Goal: Entertainment & Leisure: Consume media (video, audio)

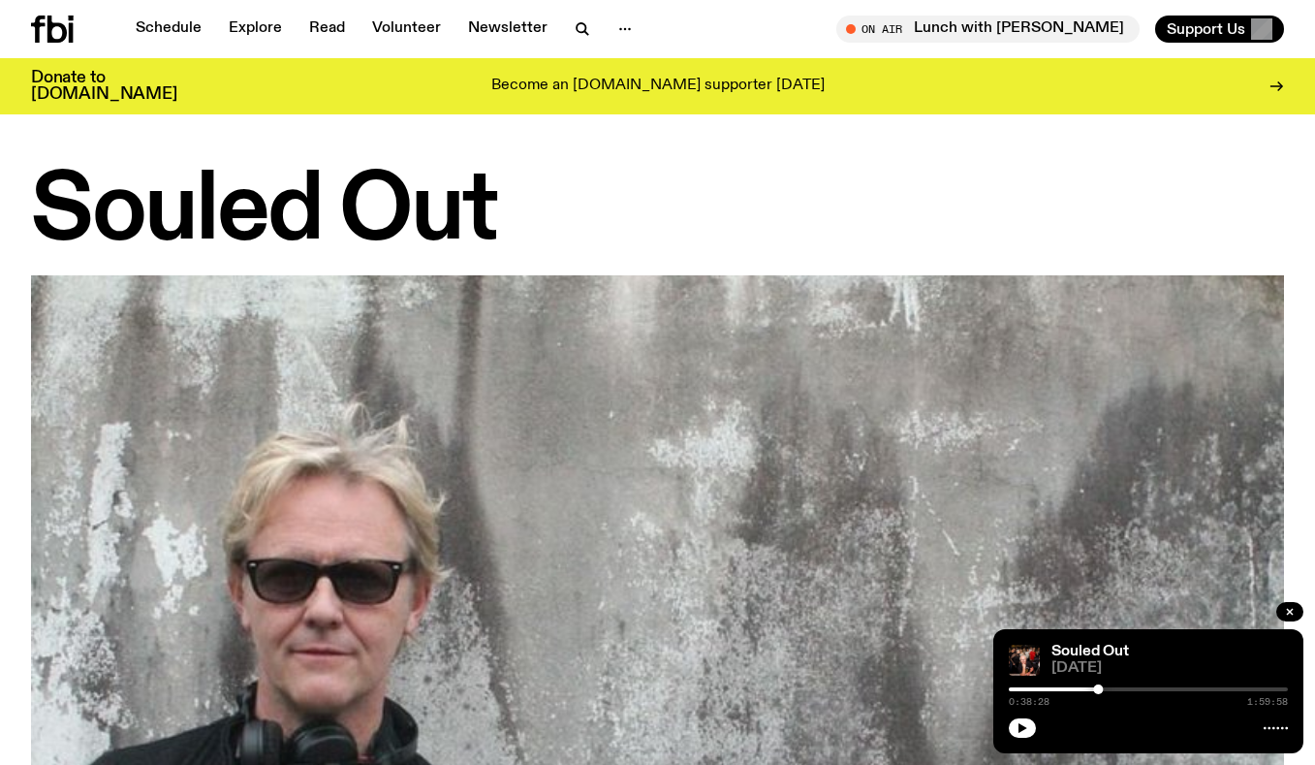
scroll to position [1462, 0]
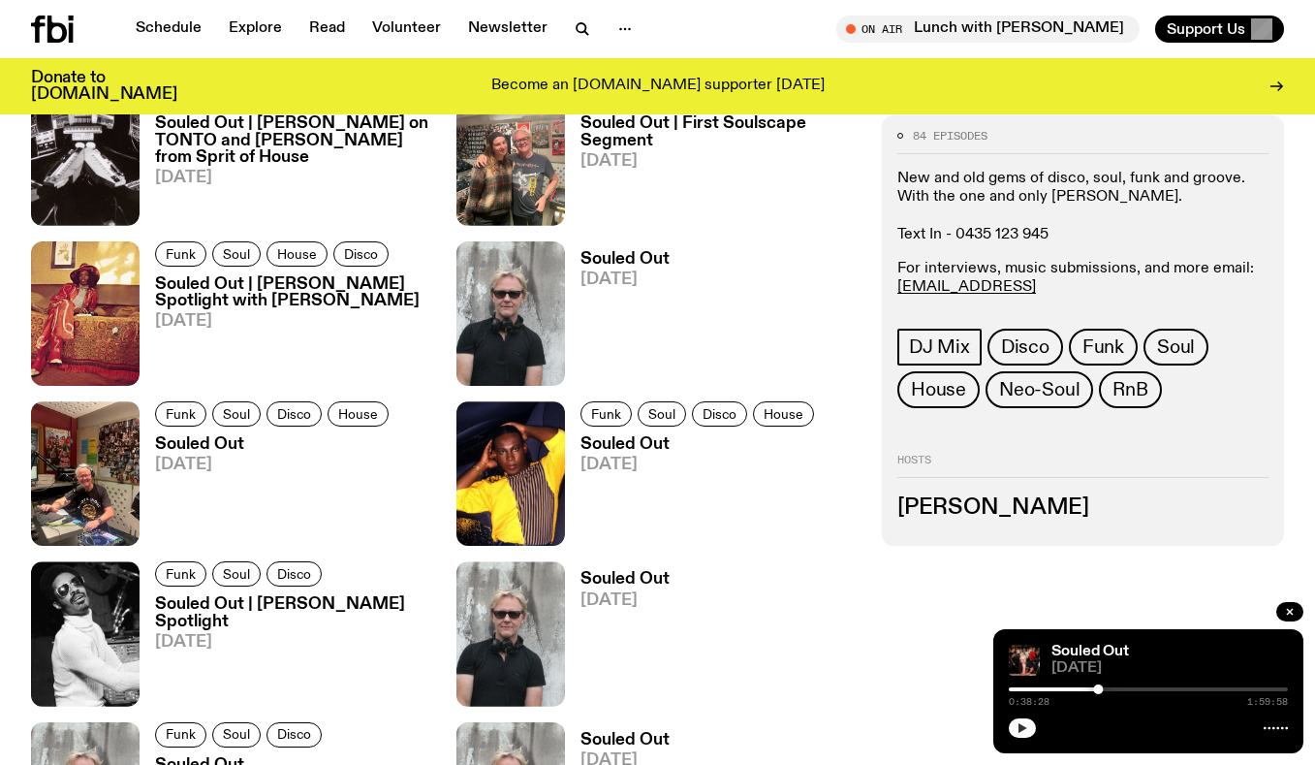
click at [1026, 729] on icon "button" at bounding box center [1023, 728] width 12 height 12
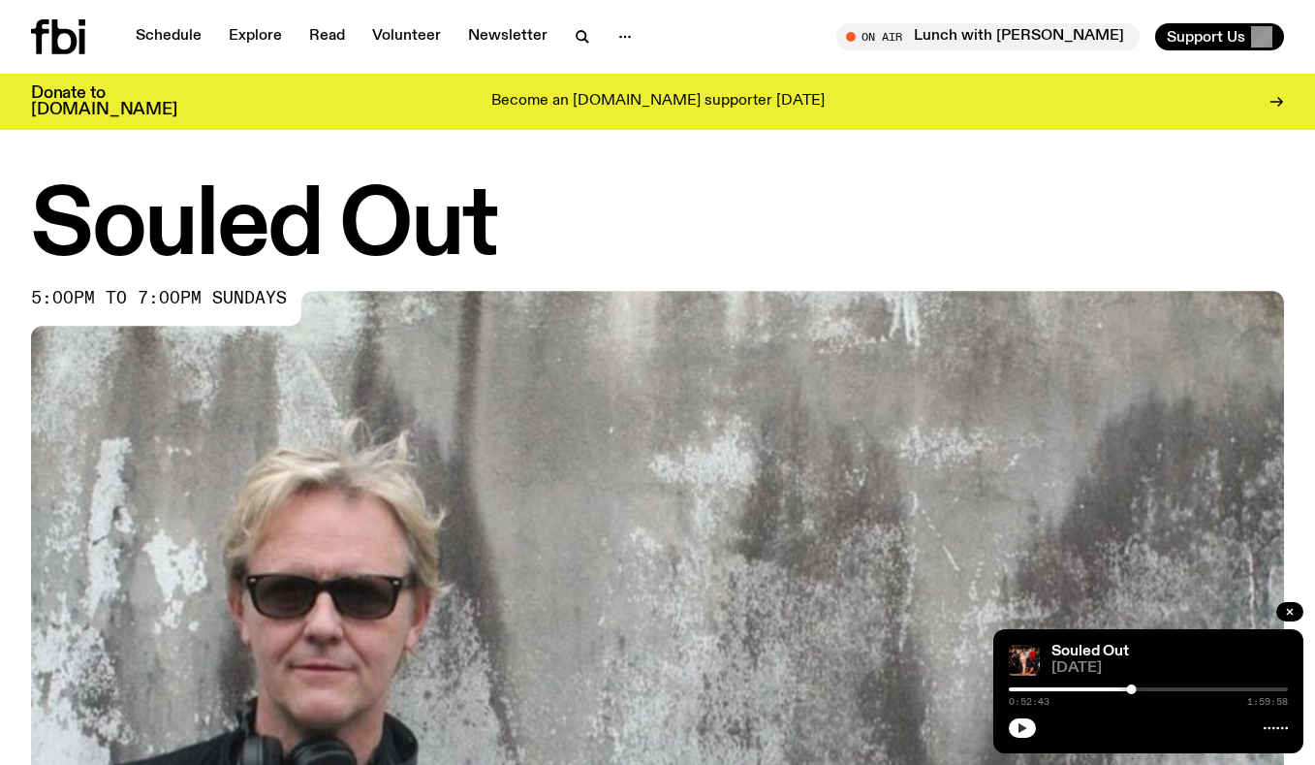
click at [1026, 730] on icon "button" at bounding box center [1023, 728] width 12 height 12
click at [1023, 730] on icon "button" at bounding box center [1023, 728] width 9 height 10
click at [1013, 725] on button "button" at bounding box center [1022, 727] width 27 height 19
click at [1025, 728] on rect "button" at bounding box center [1024, 728] width 3 height 10
click at [1028, 728] on button "button" at bounding box center [1022, 727] width 27 height 19
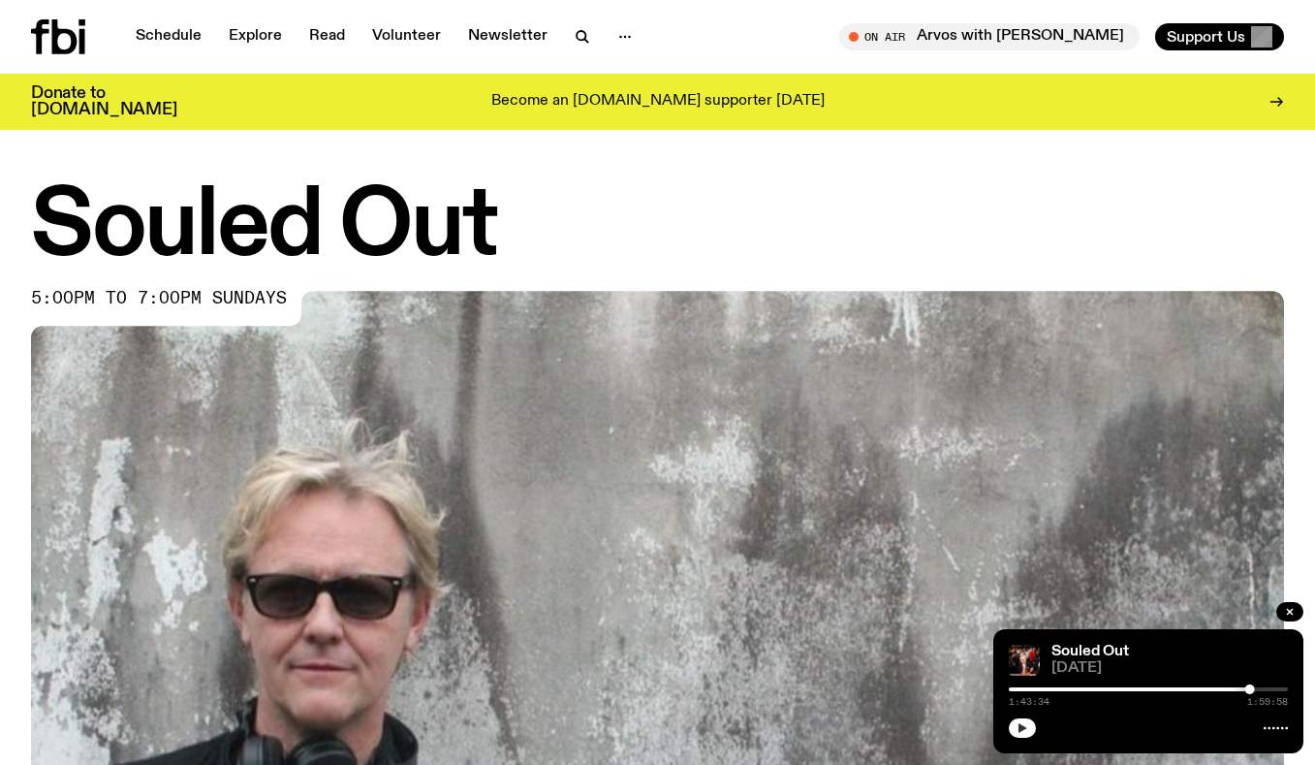
click at [1019, 729] on icon "button" at bounding box center [1023, 728] width 12 height 12
click at [1024, 730] on rect "button" at bounding box center [1024, 728] width 3 height 10
click at [1021, 729] on icon "button" at bounding box center [1023, 728] width 9 height 10
click at [1025, 727] on icon "button" at bounding box center [1023, 728] width 9 height 10
click at [1275, 690] on div at bounding box center [1276, 689] width 10 height 10
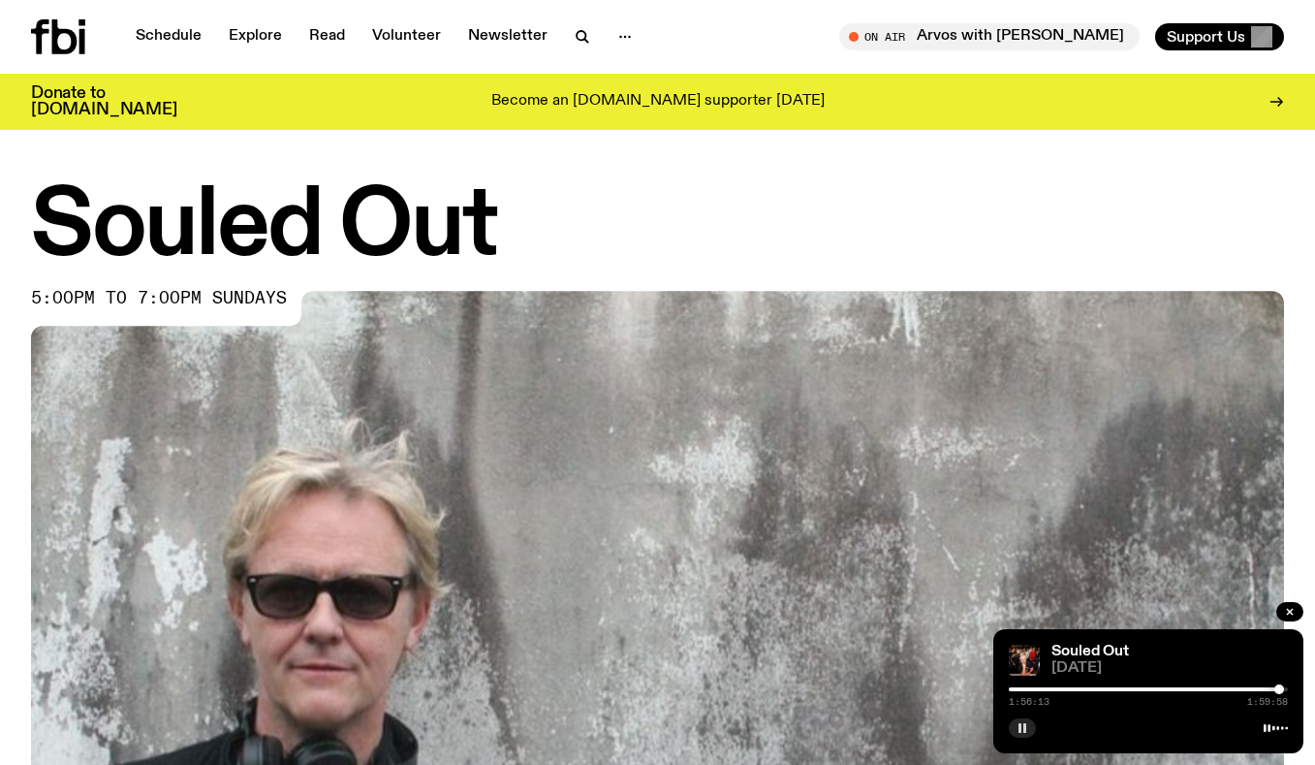
click at [1279, 690] on div at bounding box center [1280, 689] width 10 height 10
click at [1207, 688] on div at bounding box center [1139, 689] width 279 height 4
click at [1199, 689] on div at bounding box center [1067, 689] width 279 height 4
click at [1192, 690] on div at bounding box center [1059, 689] width 279 height 4
click at [1186, 690] on div at bounding box center [1052, 689] width 279 height 4
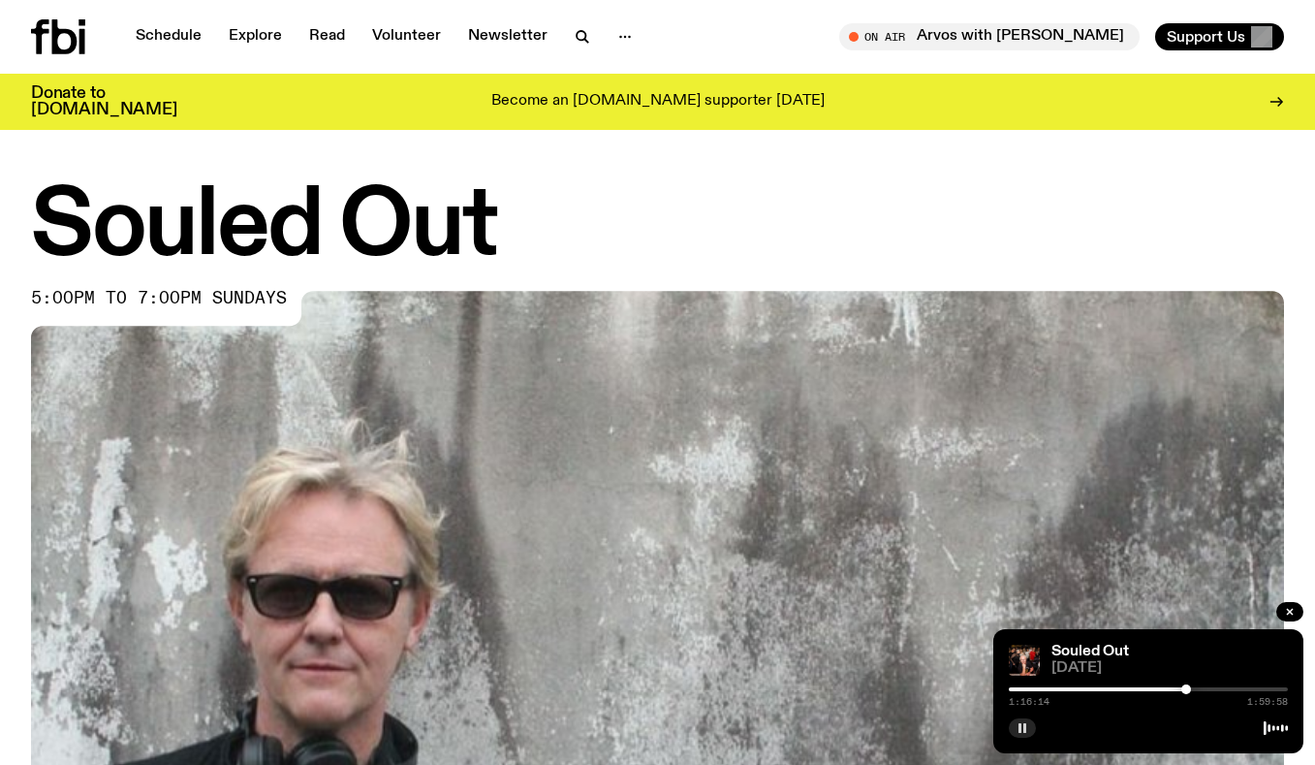
click at [1181, 691] on div at bounding box center [1148, 689] width 279 height 4
click at [1179, 690] on div at bounding box center [1046, 689] width 279 height 4
click at [1175, 690] on div at bounding box center [1175, 689] width 10 height 10
click at [1172, 690] on div at bounding box center [1172, 689] width 10 height 10
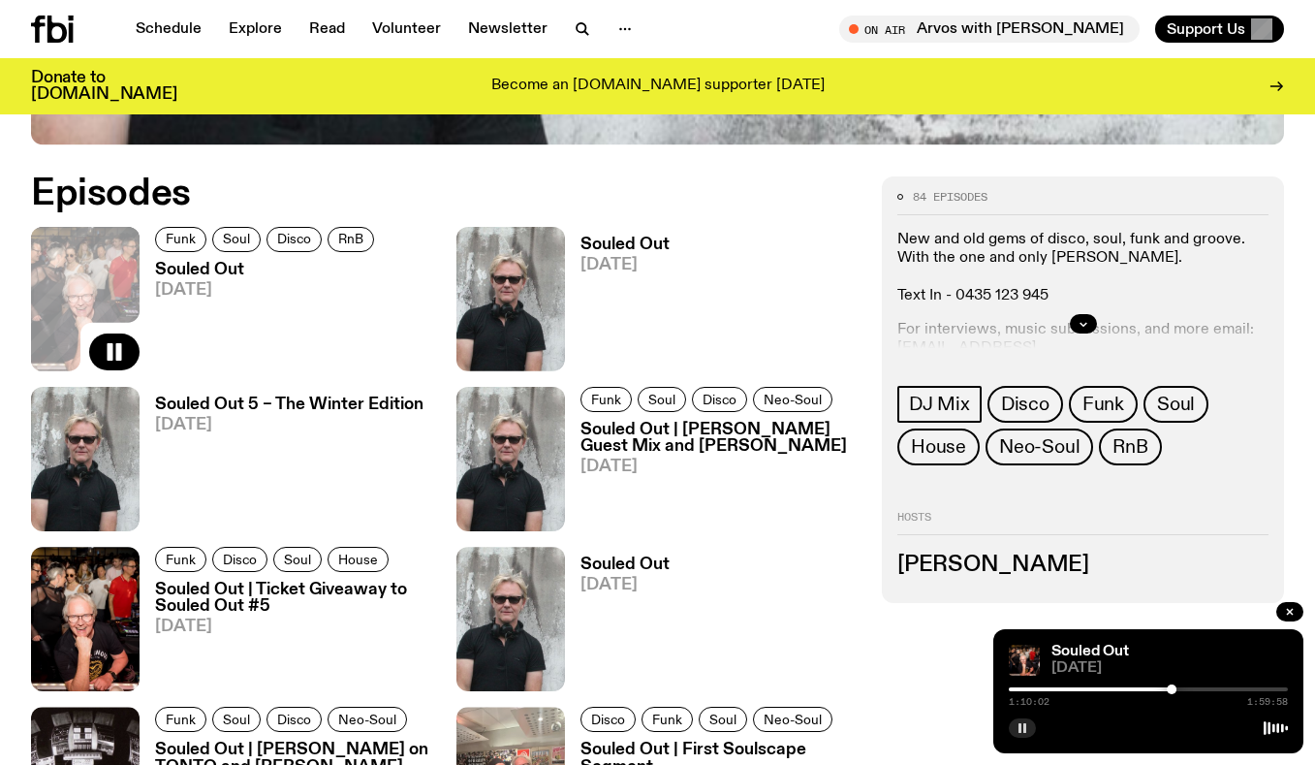
scroll to position [822, 0]
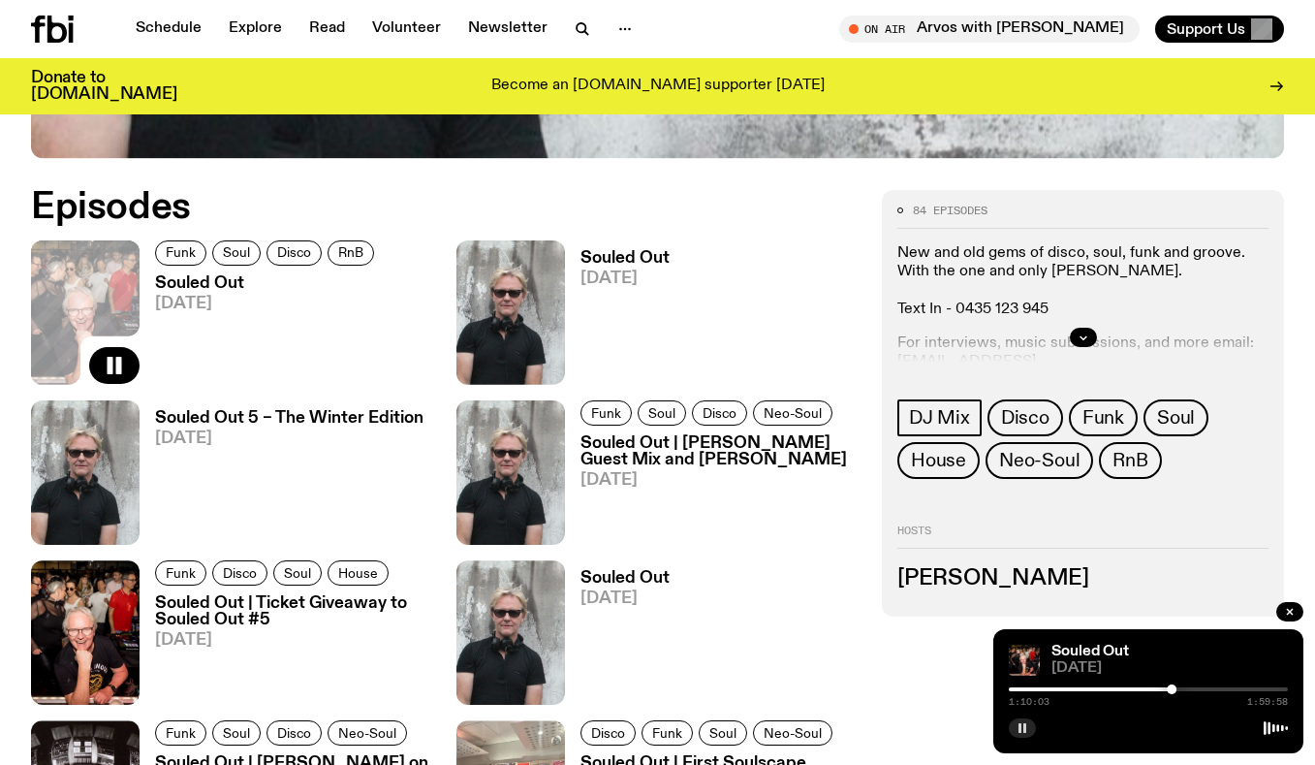
click at [184, 287] on h3 "Souled Out" at bounding box center [267, 283] width 225 height 16
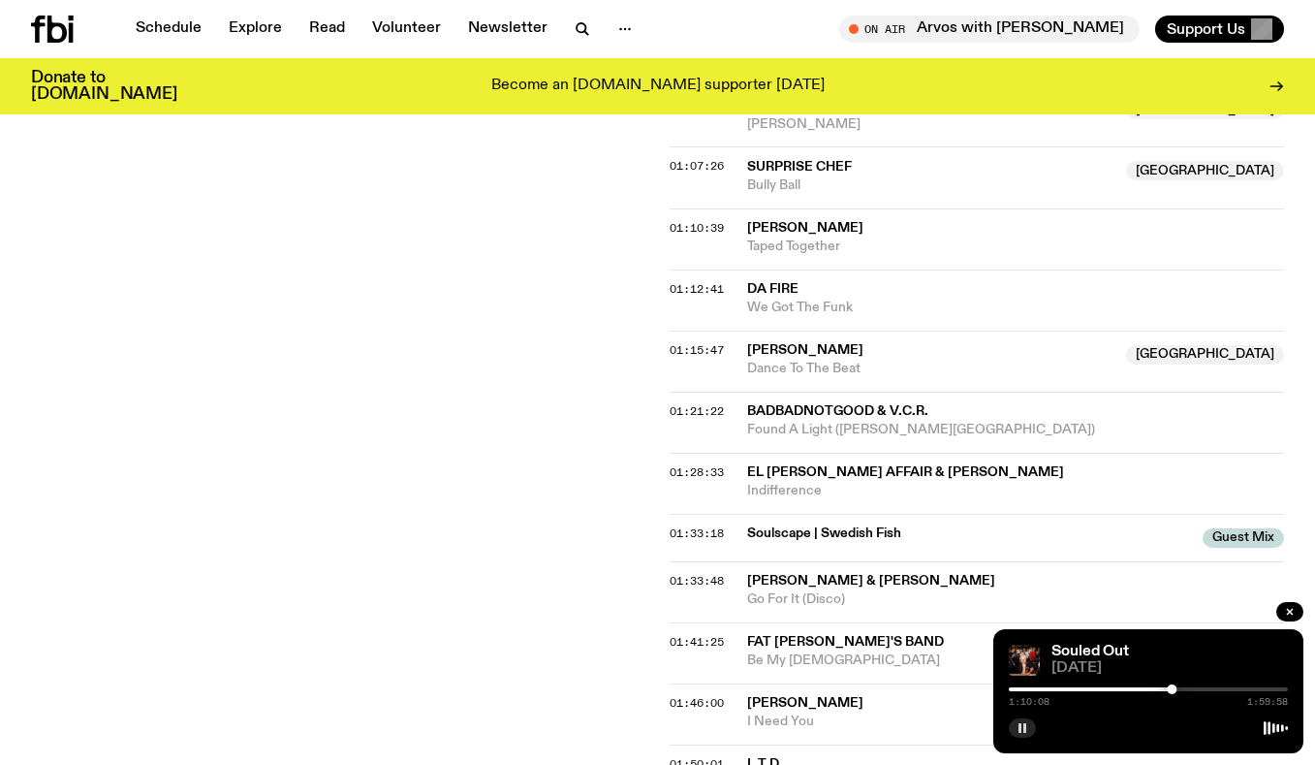
scroll to position [1586, 0]
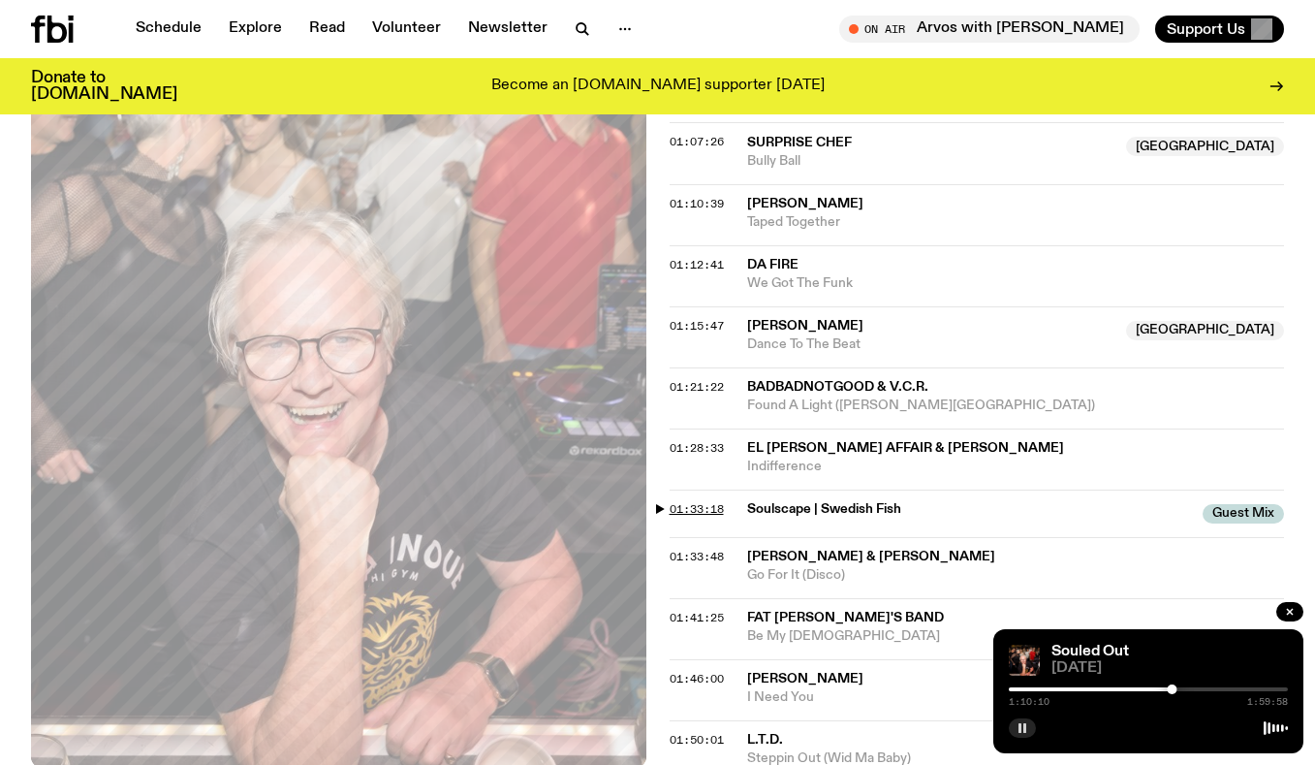
click at [689, 507] on span "01:33:18" at bounding box center [697, 509] width 54 height 16
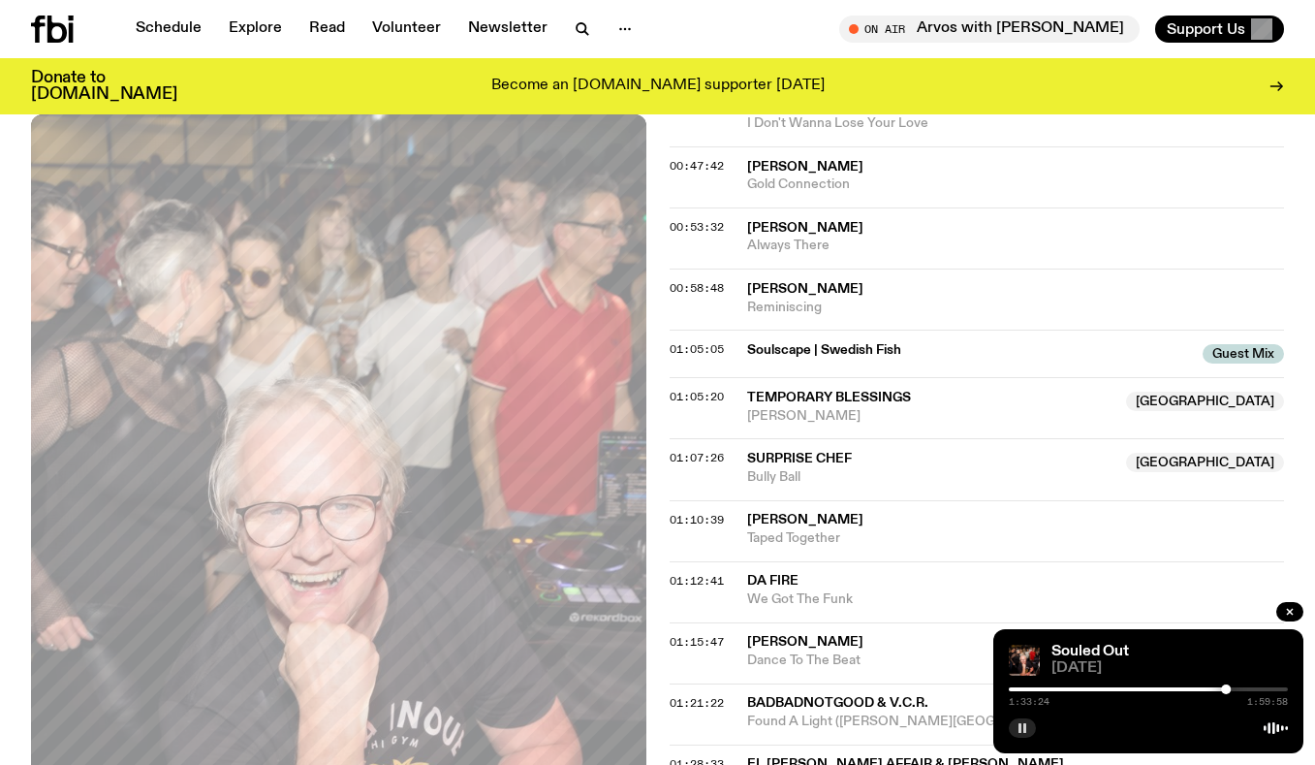
scroll to position [1259, 0]
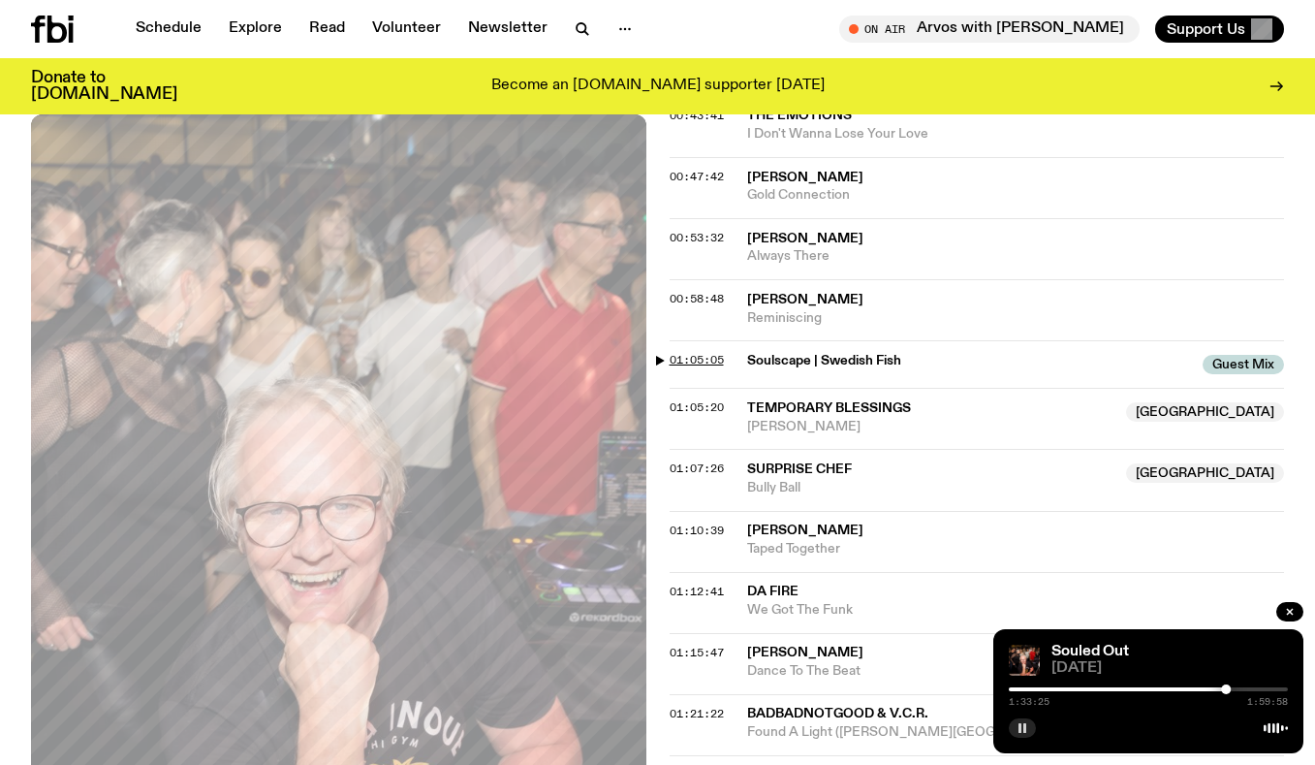
click at [696, 361] on span "01:05:05" at bounding box center [697, 360] width 54 height 16
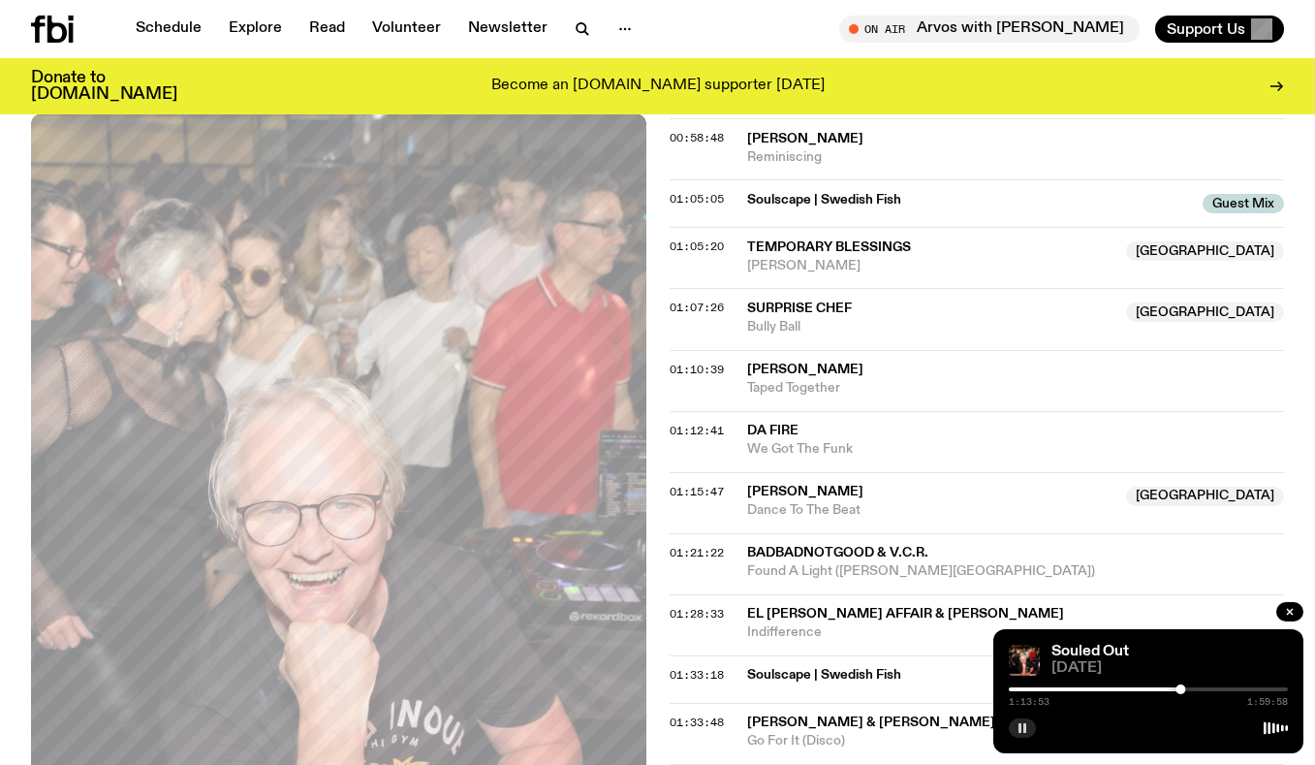
scroll to position [1527, 0]
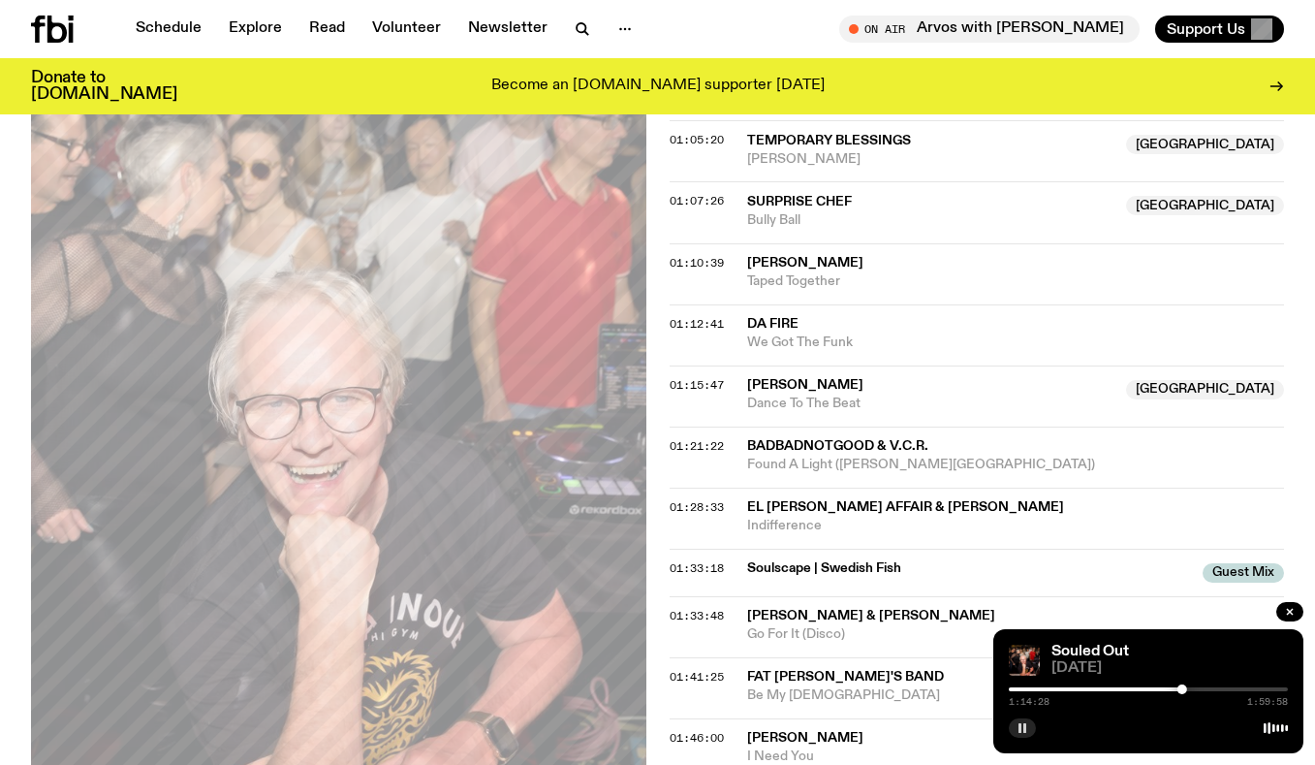
click at [1020, 732] on rect "button" at bounding box center [1020, 728] width 3 height 10
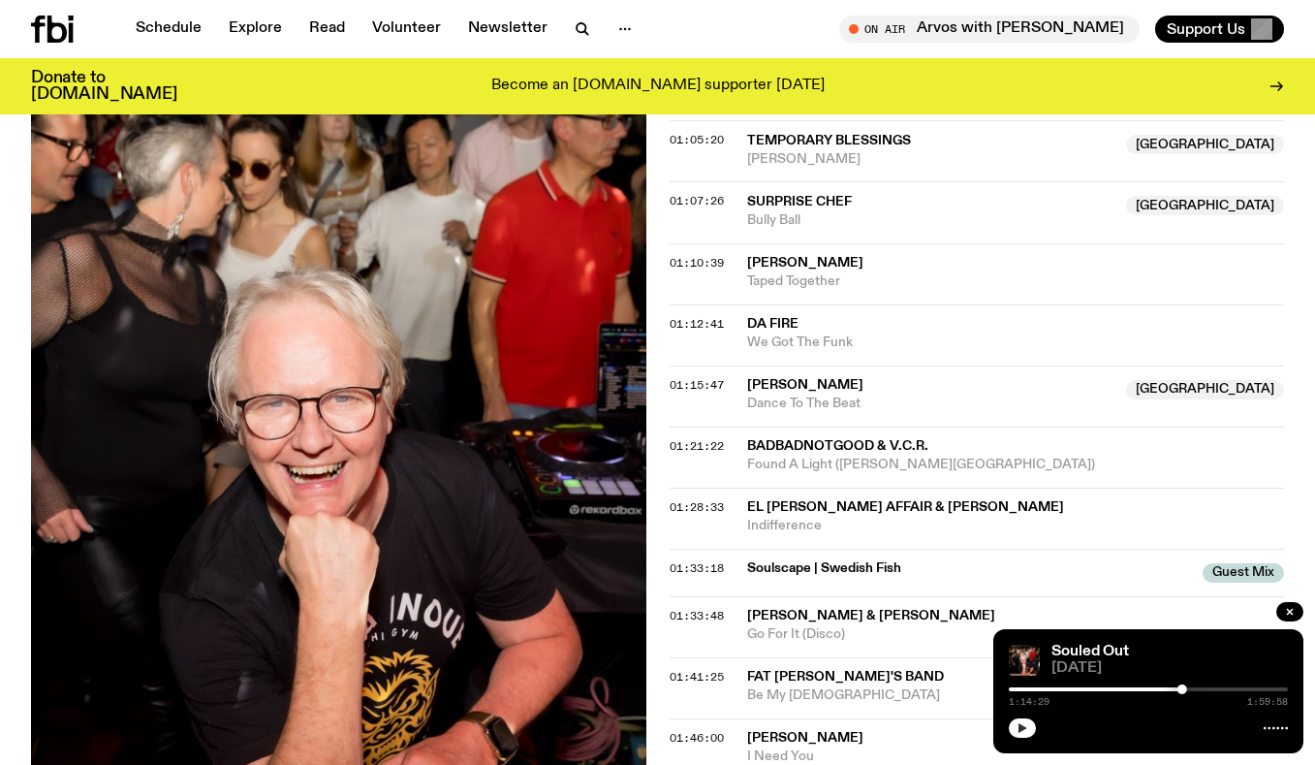
click at [1026, 724] on icon "button" at bounding box center [1023, 728] width 12 height 12
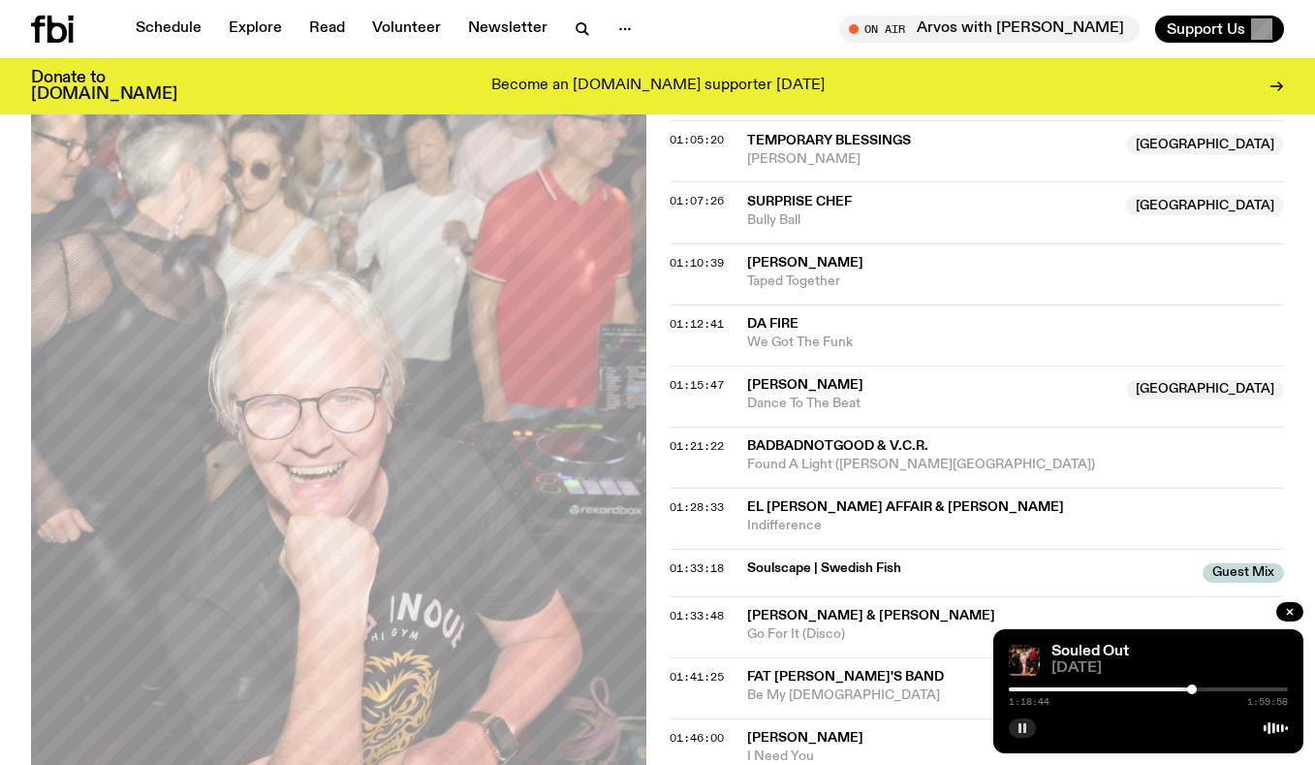
click at [1192, 690] on div at bounding box center [1192, 689] width 10 height 10
click at [1194, 692] on div at bounding box center [1193, 689] width 10 height 10
